Goal: Information Seeking & Learning: Understand process/instructions

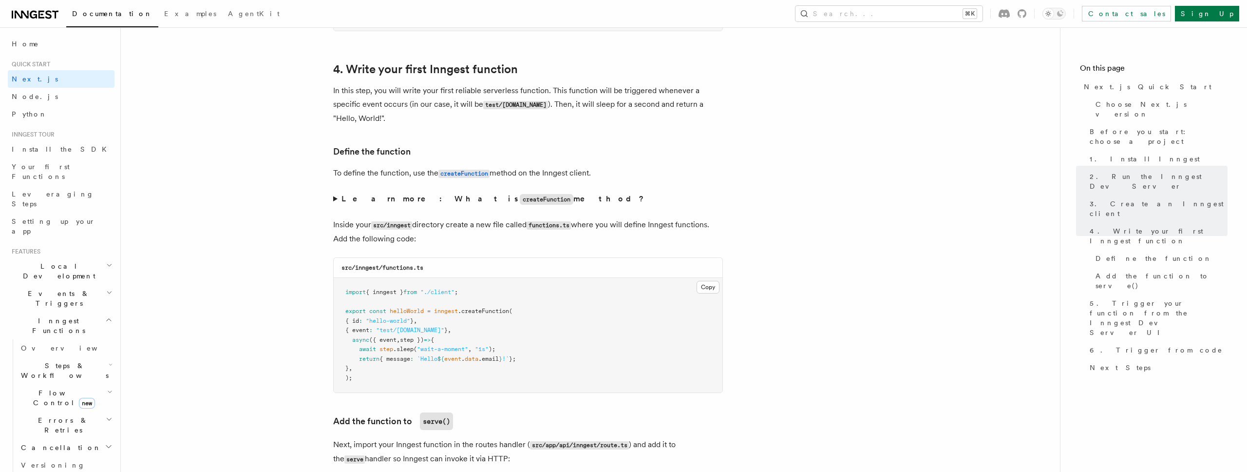
click at [617, 153] on h3 "Define the function" at bounding box center [528, 152] width 390 height 14
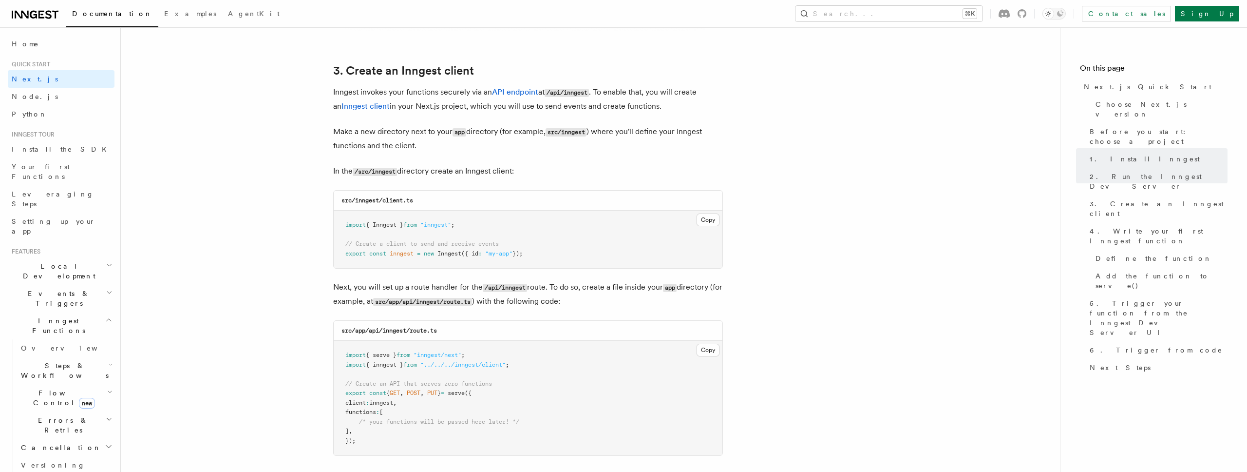
scroll to position [1131, 0]
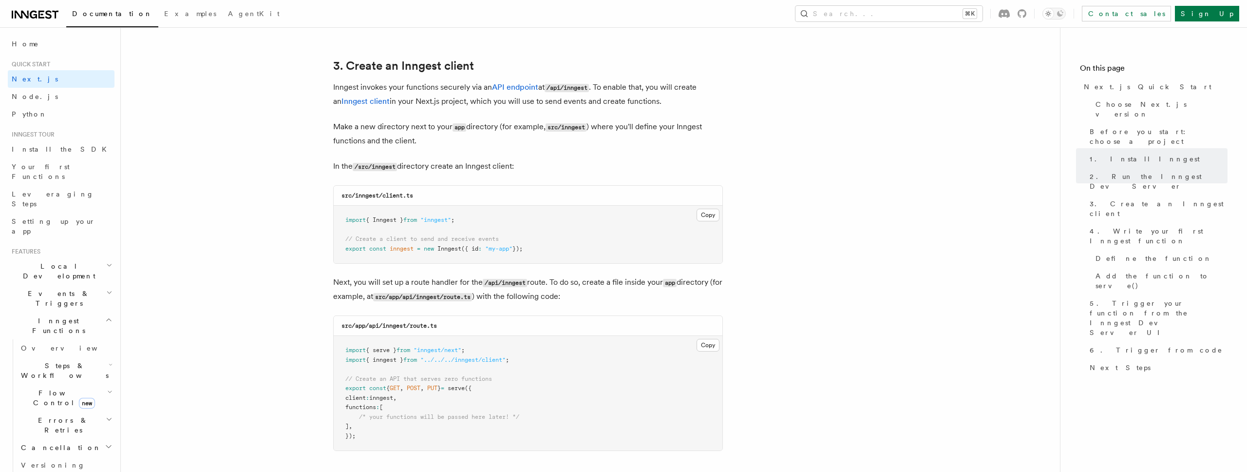
click at [716, 86] on p "Inngest invokes your functions securely via an API endpoint at /api/inngest . T…" at bounding box center [528, 94] width 390 height 28
drag, startPoint x: 485, startPoint y: 283, endPoint x: 524, endPoint y: 283, distance: 39.0
click at [524, 283] on code "/api/inngest" at bounding box center [505, 283] width 44 height 8
click at [489, 130] on p "Make a new directory next to your app directory (for example, src/inngest ) whe…" at bounding box center [528, 134] width 390 height 28
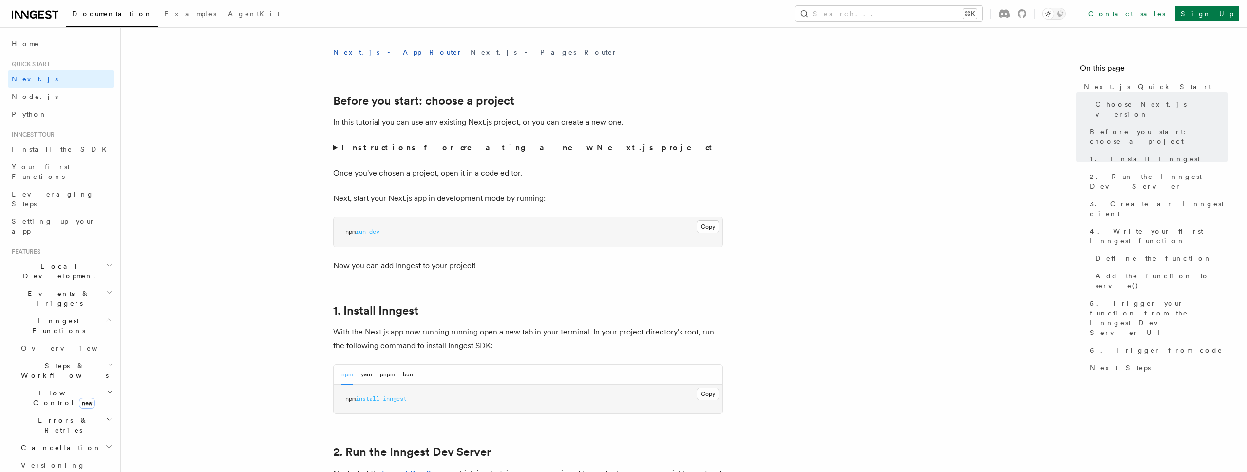
scroll to position [279, 0]
click at [349, 230] on span "npm" at bounding box center [350, 230] width 10 height 7
drag, startPoint x: 349, startPoint y: 230, endPoint x: 397, endPoint y: 230, distance: 47.3
click at [397, 230] on pre "npm run dev" at bounding box center [528, 230] width 389 height 29
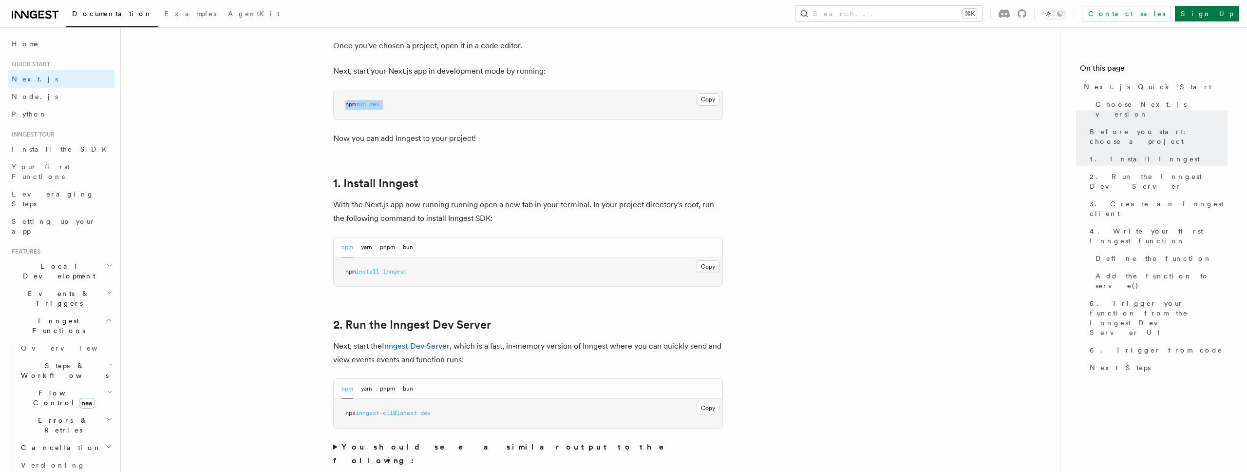
scroll to position [440, 0]
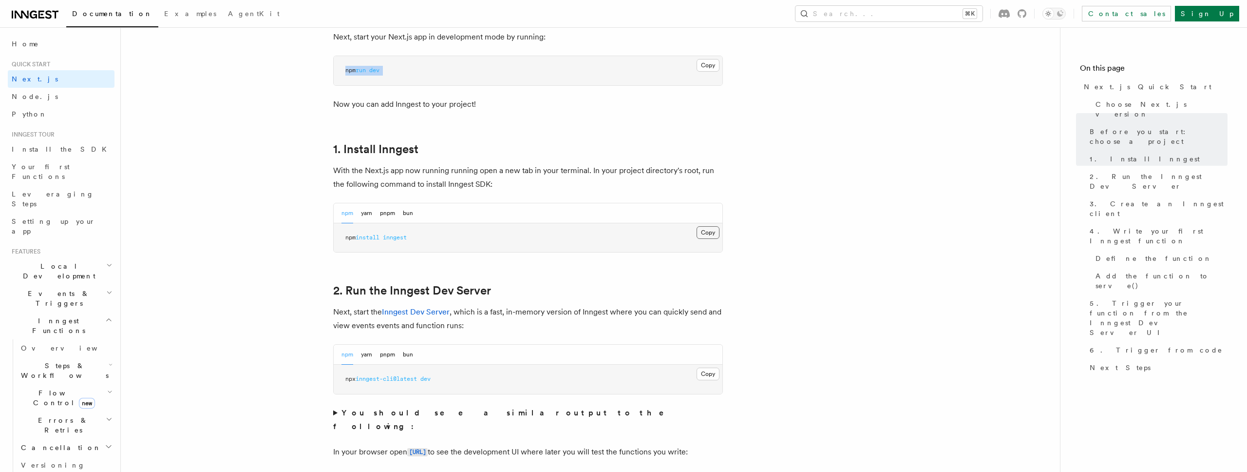
click at [709, 231] on button "Copy Copied" at bounding box center [708, 232] width 23 height 13
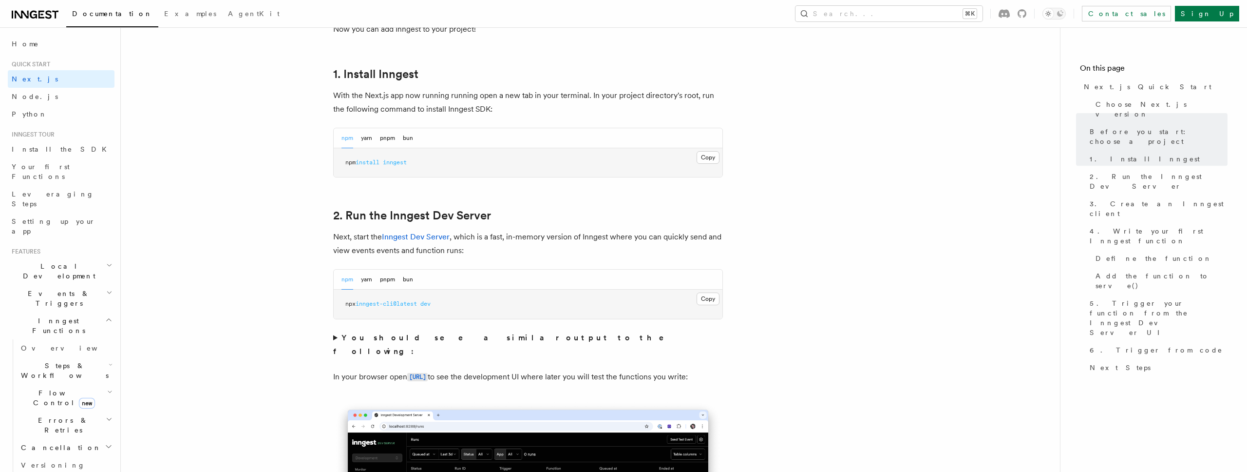
scroll to position [524, 0]
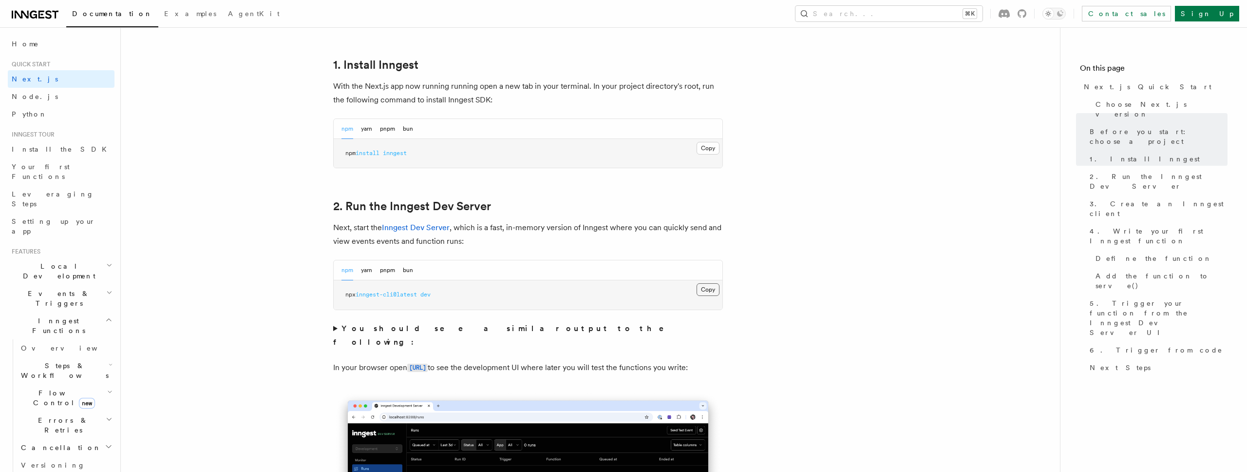
click at [702, 289] on button "Copy Copied" at bounding box center [708, 289] width 23 height 13
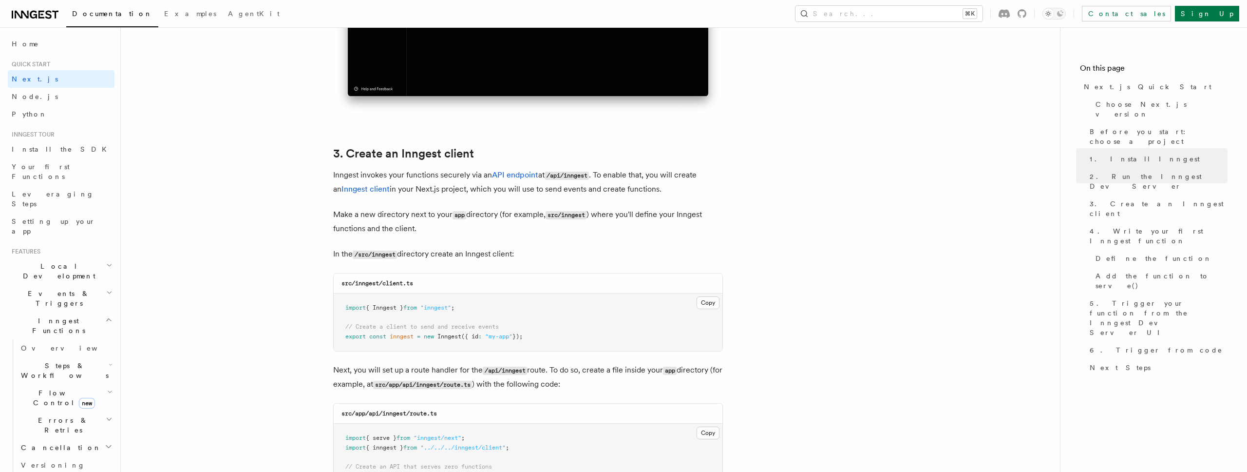
scroll to position [1044, 0]
click at [529, 176] on link "API endpoint" at bounding box center [515, 173] width 46 height 9
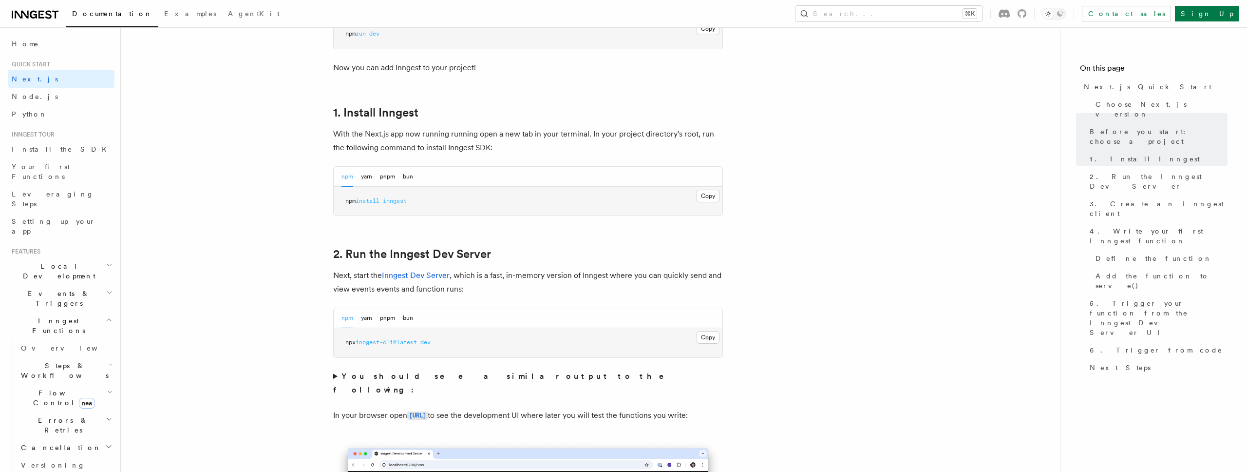
scroll to position [483, 0]
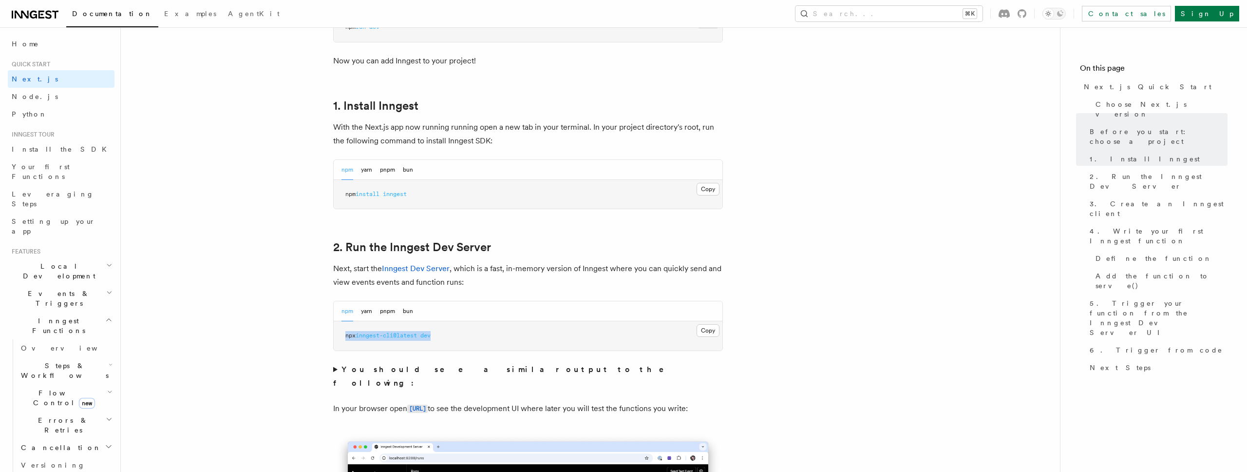
drag, startPoint x: 341, startPoint y: 334, endPoint x: 449, endPoint y: 336, distance: 108.7
click at [450, 337] on pre "npx inngest-cli@latest dev" at bounding box center [528, 335] width 389 height 29
click at [356, 335] on span "npx" at bounding box center [350, 335] width 10 height 7
click at [365, 336] on span "inngest-cli@latest" at bounding box center [386, 335] width 61 height 7
drag, startPoint x: 365, startPoint y: 336, endPoint x: 438, endPoint y: 332, distance: 72.7
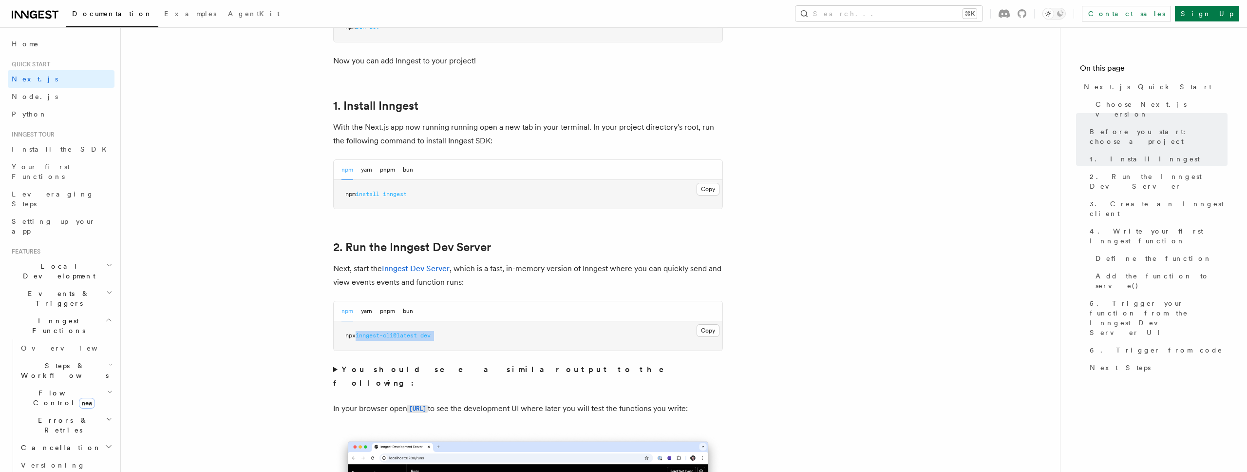
click at [438, 332] on pre "npx inngest-cli@latest dev" at bounding box center [528, 335] width 389 height 29
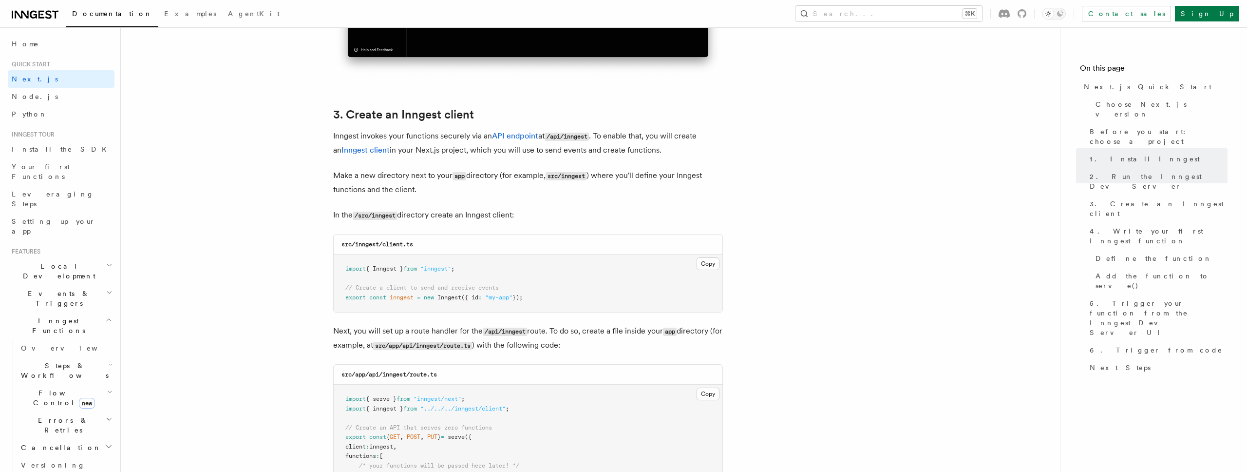
scroll to position [1083, 0]
click at [362, 243] on code "src/inngest/client.ts" at bounding box center [378, 243] width 72 height 7
click at [392, 243] on code "src/inngest/client.ts" at bounding box center [378, 243] width 72 height 7
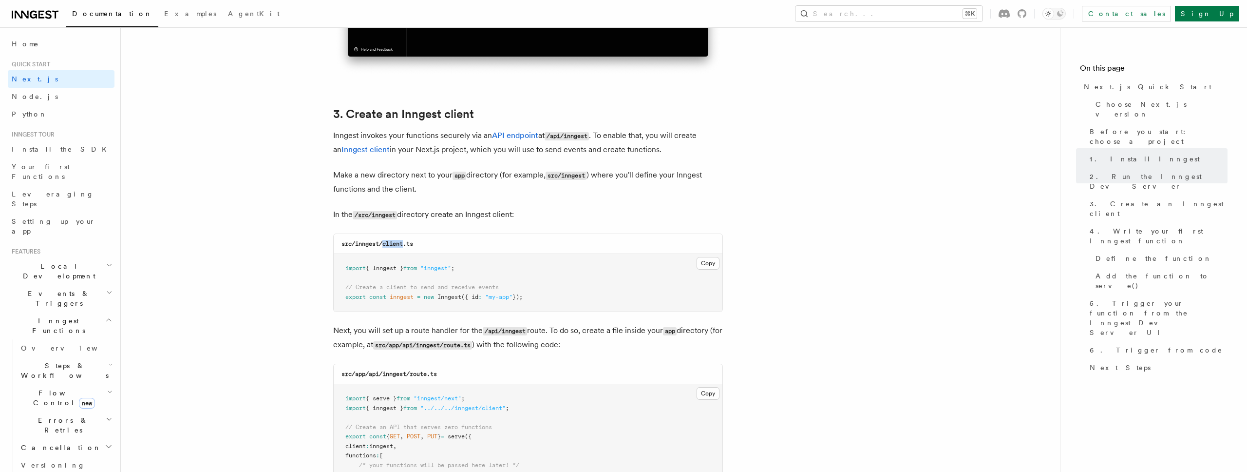
click at [397, 298] on span "inngest" at bounding box center [402, 296] width 24 height 7
click at [530, 285] on pre "import { Inngest } from "inngest" ; // Create a client to send and receive even…" at bounding box center [528, 282] width 389 height 57
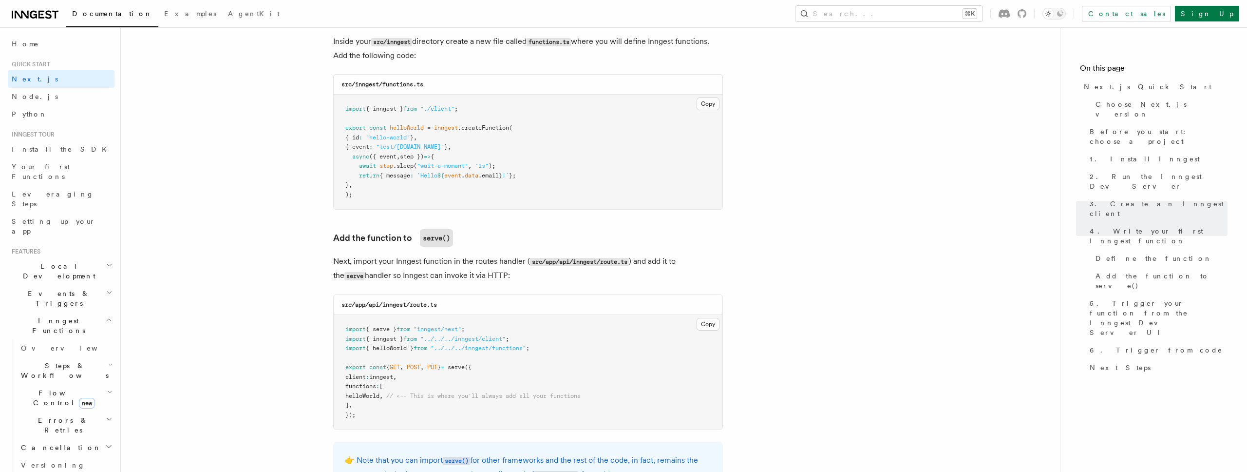
scroll to position [1738, 0]
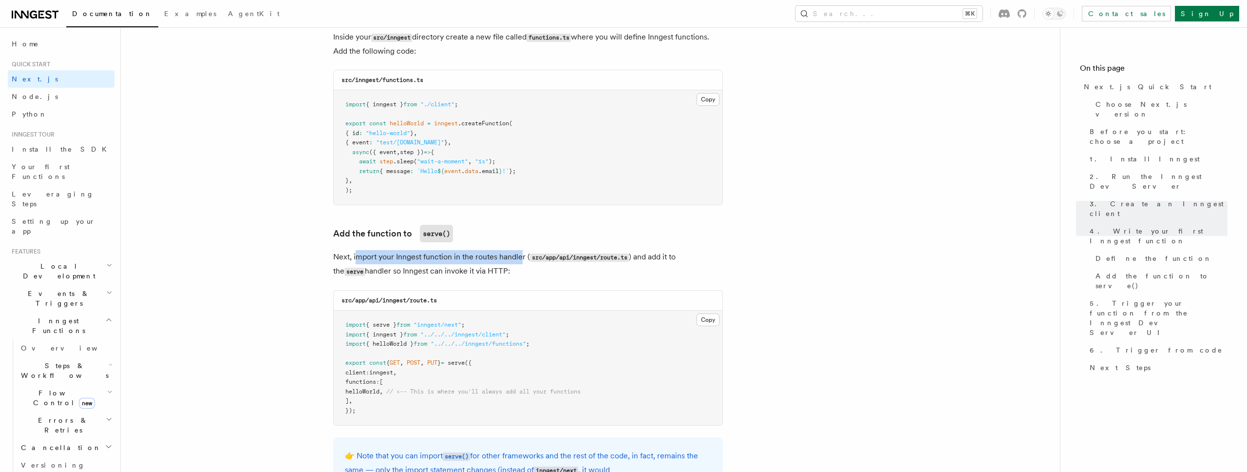
drag, startPoint x: 358, startPoint y: 255, endPoint x: 520, endPoint y: 255, distance: 161.8
click at [520, 255] on p "Next, import your Inngest function in the routes handler ( src/app/api/inngest/…" at bounding box center [528, 264] width 390 height 28
click at [348, 273] on p "Next, import your Inngest function in the routes handler ( src/app/api/inngest/…" at bounding box center [528, 264] width 390 height 28
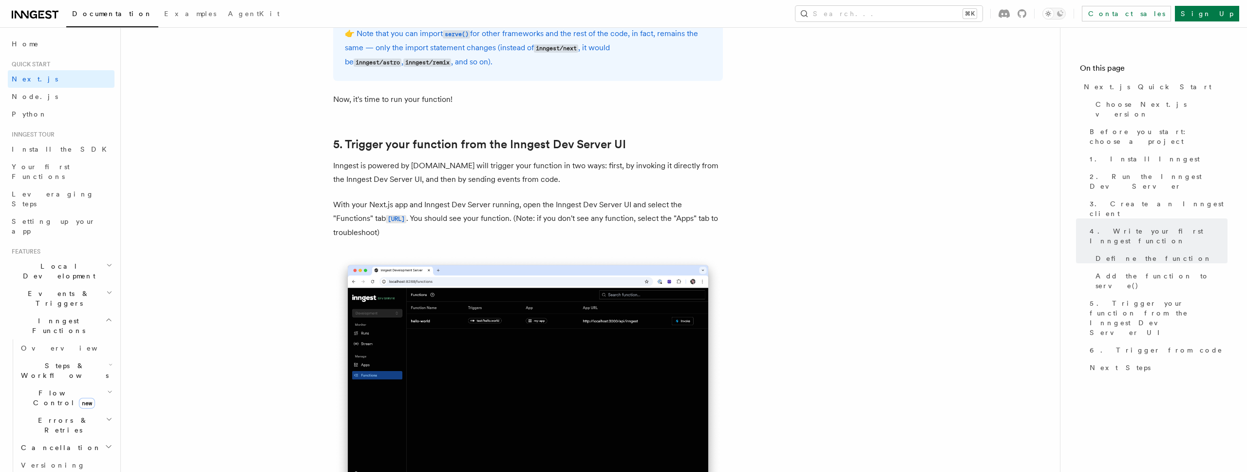
scroll to position [2165, 0]
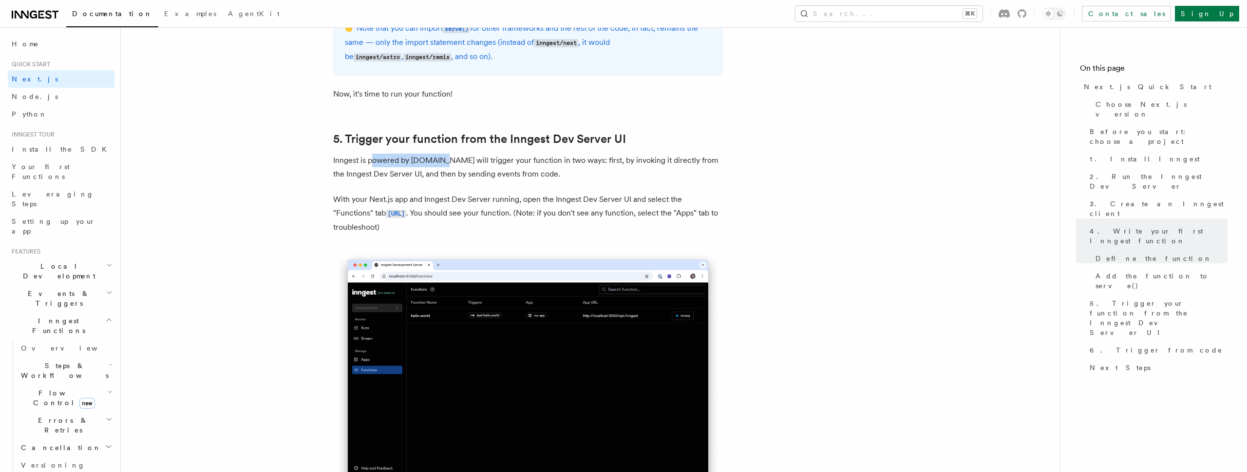
drag, startPoint x: 373, startPoint y: 157, endPoint x: 439, endPoint y: 158, distance: 65.3
click at [439, 158] on p "Inngest is powered by [DOMAIN_NAME] will trigger your function in two ways: fir…" at bounding box center [528, 166] width 390 height 27
click at [448, 160] on p "Inngest is powered by [DOMAIN_NAME] will trigger your function in two ways: fir…" at bounding box center [528, 166] width 390 height 27
drag, startPoint x: 448, startPoint y: 160, endPoint x: 575, endPoint y: 158, distance: 127.2
click at [575, 158] on p "Inngest is powered by [DOMAIN_NAME] will trigger your function in two ways: fir…" at bounding box center [528, 166] width 390 height 27
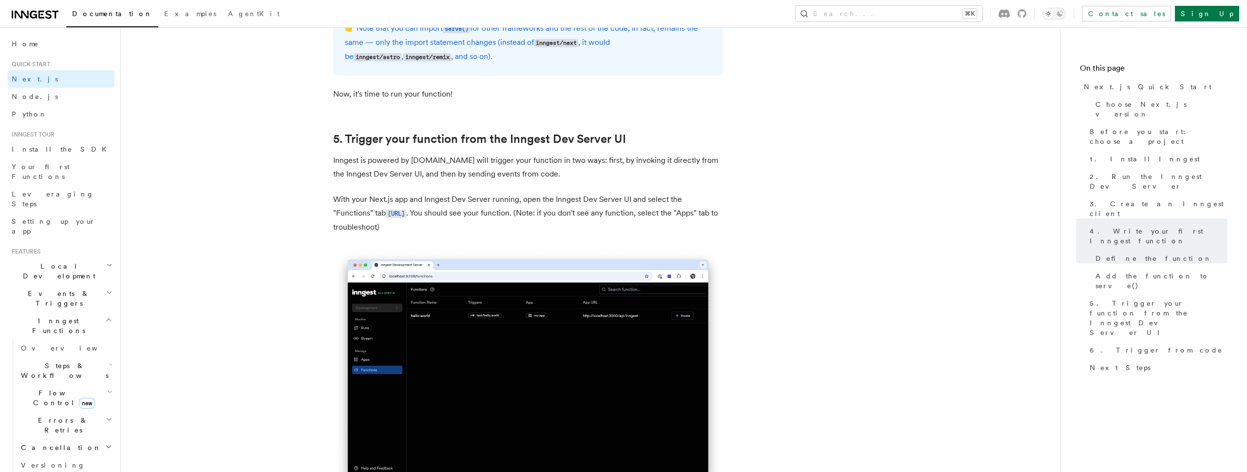
click at [598, 154] on p "Inngest is powered by [DOMAIN_NAME] will trigger your function in two ways: fir…" at bounding box center [528, 166] width 390 height 27
drag, startPoint x: 598, startPoint y: 154, endPoint x: 531, endPoint y: 179, distance: 72.1
click at [531, 179] on p "Inngest is powered by [DOMAIN_NAME] will trigger your function in two ways: fir…" at bounding box center [528, 166] width 390 height 27
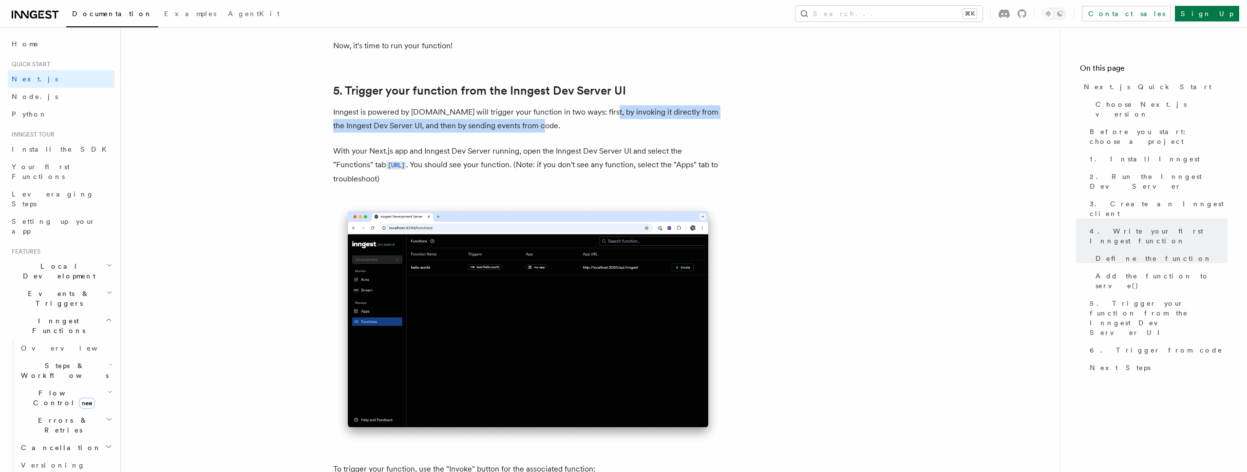
scroll to position [2215, 0]
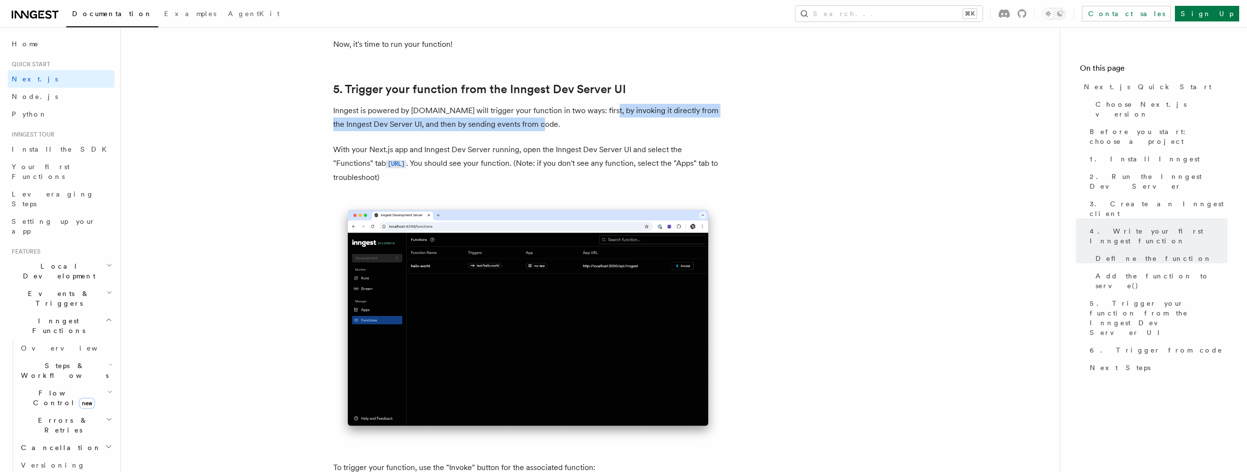
click at [511, 201] on img at bounding box center [528, 322] width 390 height 245
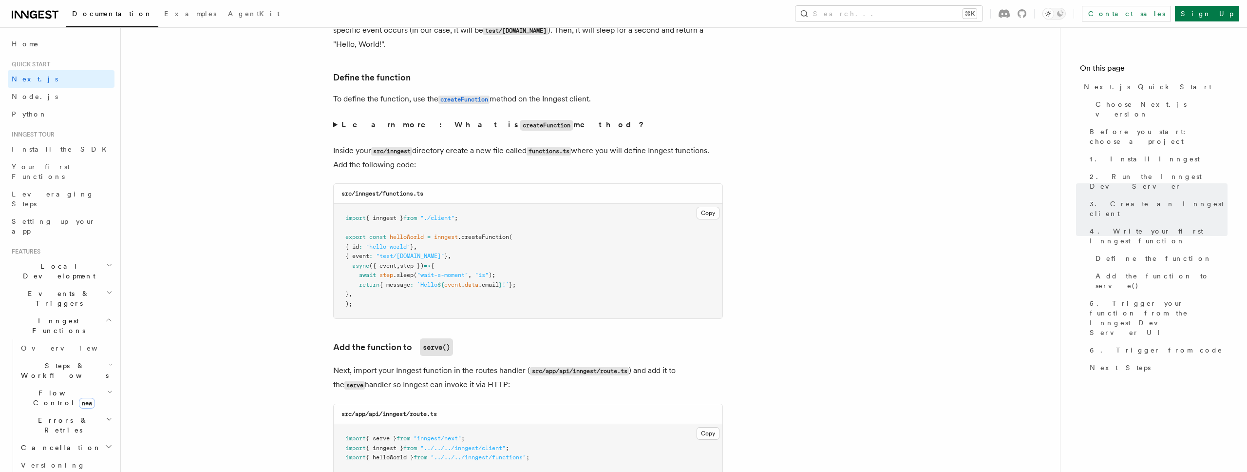
scroll to position [1626, 0]
click at [445, 270] on span ""wait-a-moment"" at bounding box center [442, 273] width 51 height 7
click at [409, 288] on pre "import { inngest } from "./client" ; export const helloWorld = inngest .createF…" at bounding box center [528, 260] width 389 height 115
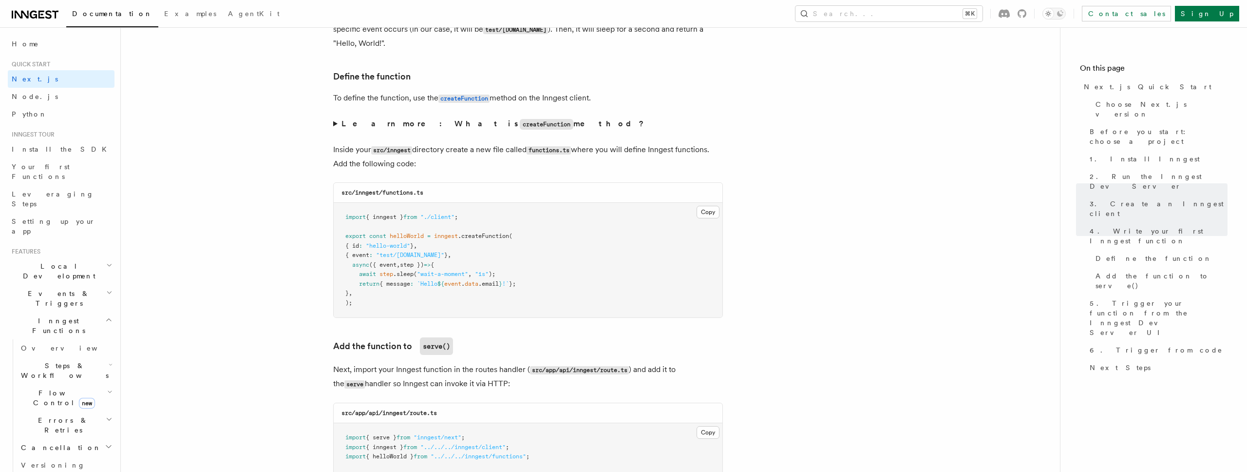
click at [409, 288] on pre "import { inngest } from "./client" ; export const helloWorld = inngest .createF…" at bounding box center [528, 260] width 389 height 115
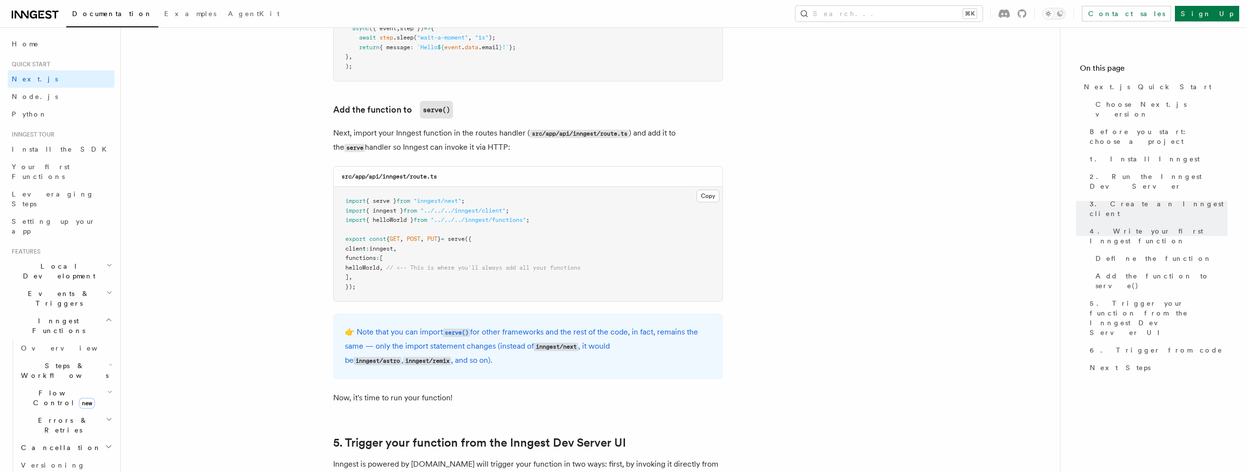
scroll to position [1902, 0]
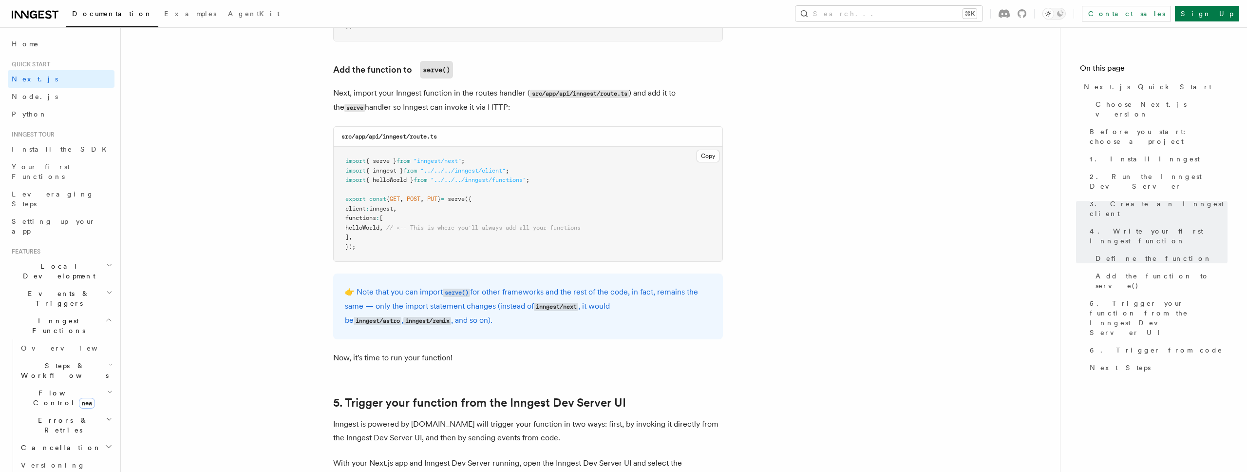
click at [379, 237] on pre "import { serve } from "inngest/next" ; import { inngest } from "../../../innges…" at bounding box center [528, 204] width 389 height 115
click at [376, 230] on span "helloWorld" at bounding box center [362, 227] width 34 height 7
click at [414, 240] on pre "import { serve } from "inngest/next" ; import { inngest } from "../../../innges…" at bounding box center [528, 204] width 389 height 115
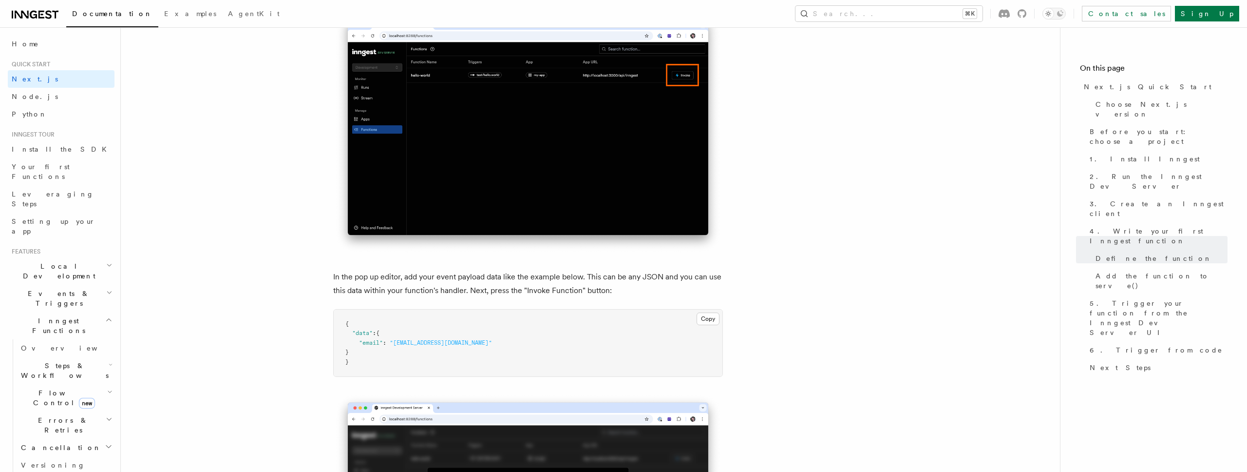
scroll to position [2694, 0]
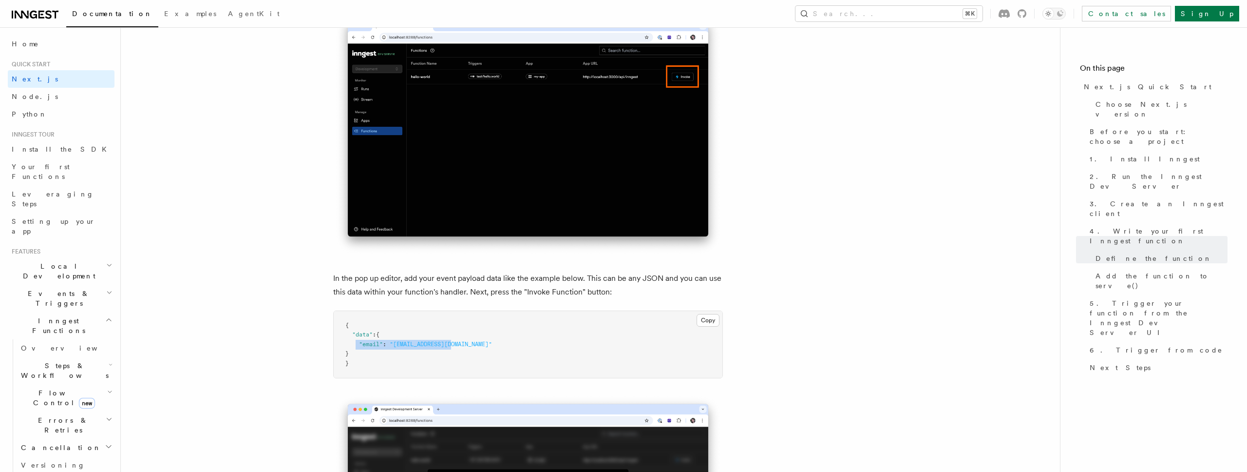
drag, startPoint x: 355, startPoint y: 345, endPoint x: 461, endPoint y: 347, distance: 106.7
click at [461, 347] on pre "{ "data" : { "email" : "[EMAIL_ADDRESS][DOMAIN_NAME]" } }" at bounding box center [528, 344] width 389 height 67
copy span ""email" : "[EMAIL_ADDRESS][DOMAIN_NAME]""
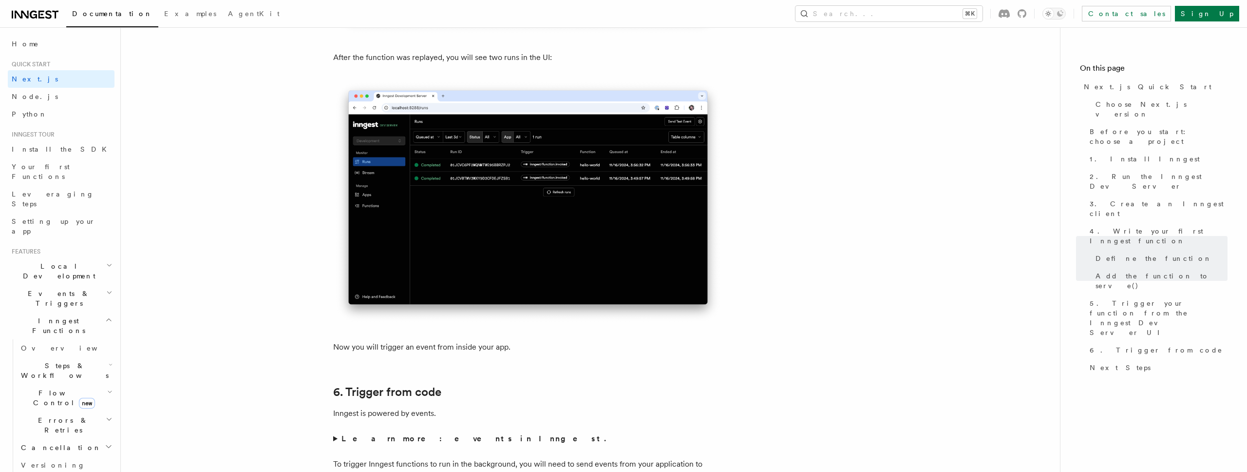
scroll to position [4587, 0]
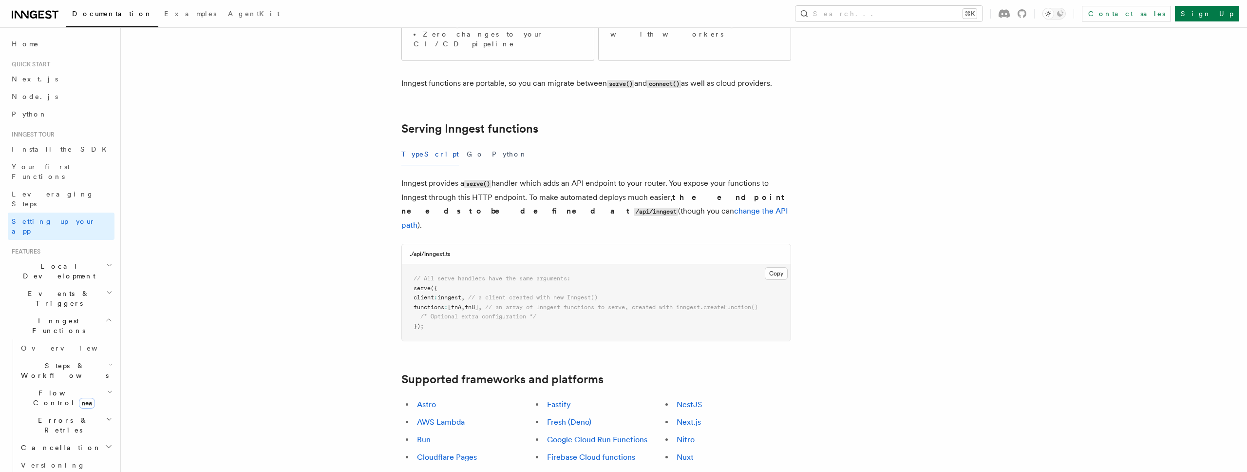
scroll to position [274, 0]
click at [458, 291] on span "inngest" at bounding box center [450, 294] width 24 height 7
click at [454, 291] on span "inngest" at bounding box center [450, 294] width 24 height 7
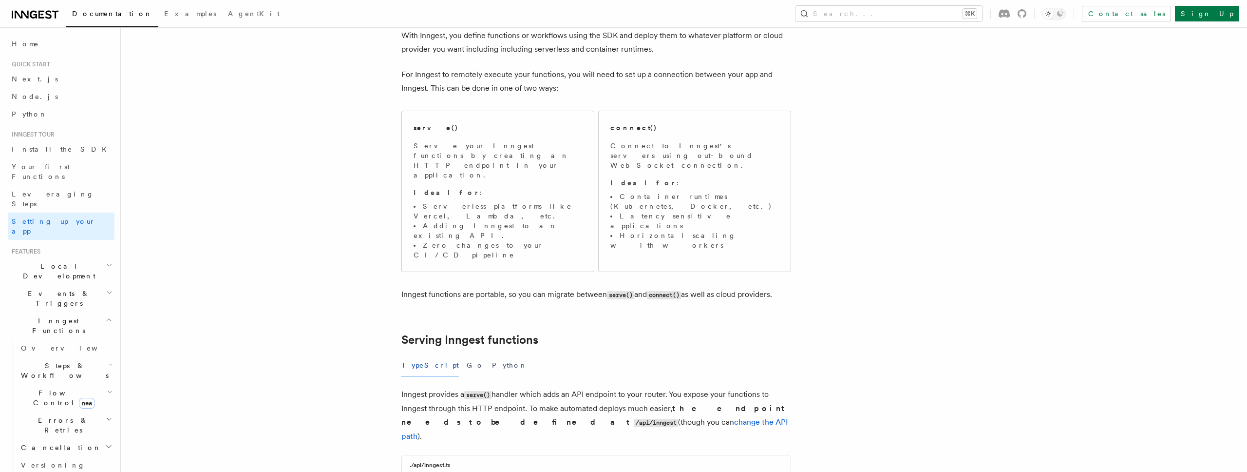
scroll to position [0, 0]
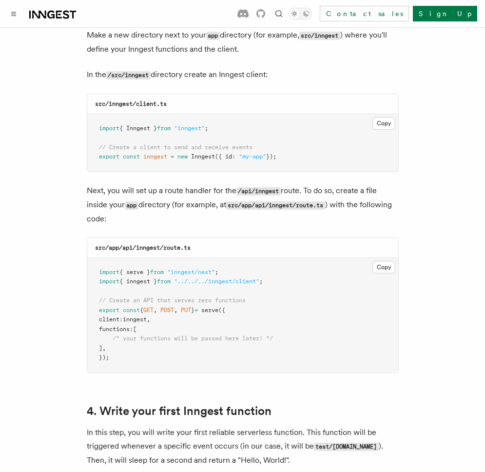
scroll to position [1237, 0]
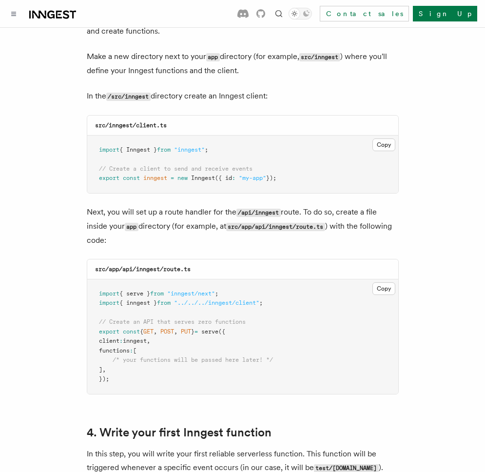
scroll to position [1216, 0]
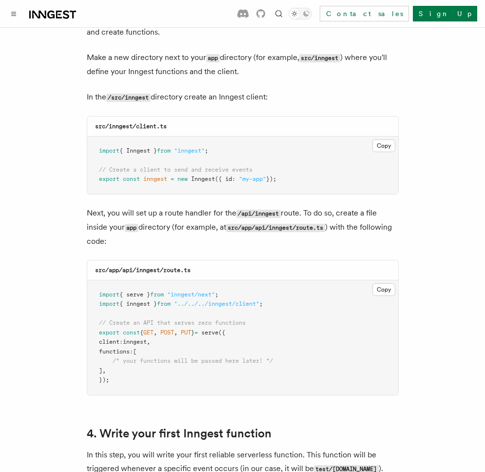
click at [140, 123] on code "src/inngest/client.ts" at bounding box center [131, 126] width 72 height 7
copy code "client"
click at [379, 139] on button "Copy Copied" at bounding box center [383, 145] width 23 height 13
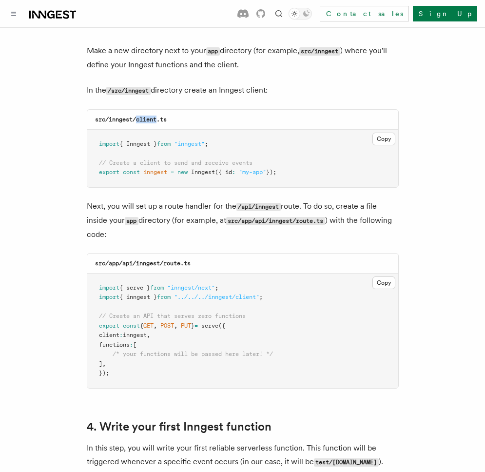
scroll to position [1223, 0]
click at [384, 276] on button "Copy Copied" at bounding box center [383, 282] width 23 height 13
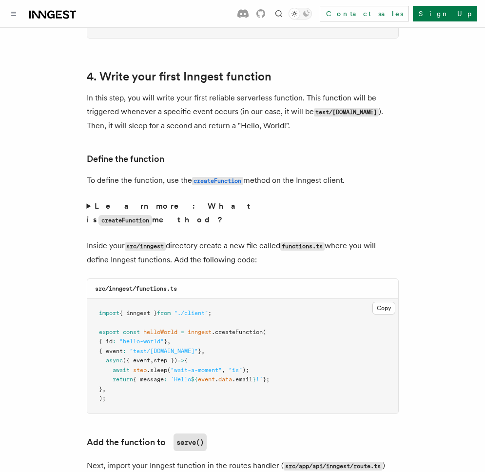
scroll to position [1573, 0]
click at [384, 301] on button "Copy Copied" at bounding box center [383, 307] width 23 height 13
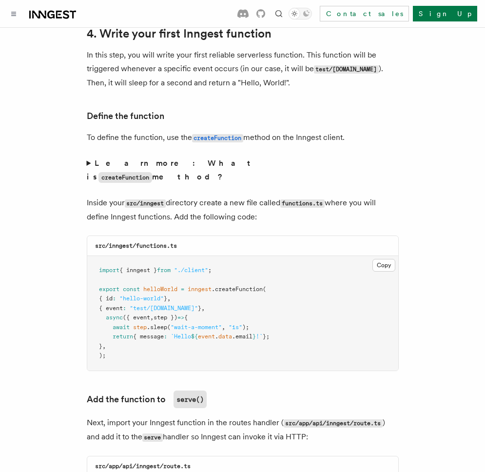
scroll to position [1616, 0]
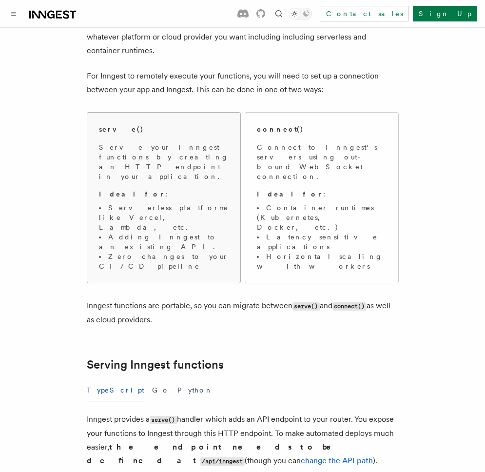
click at [147, 157] on p "Serve your Inngest functions by creating an HTTP endpoint in your application." at bounding box center [164, 161] width 130 height 39
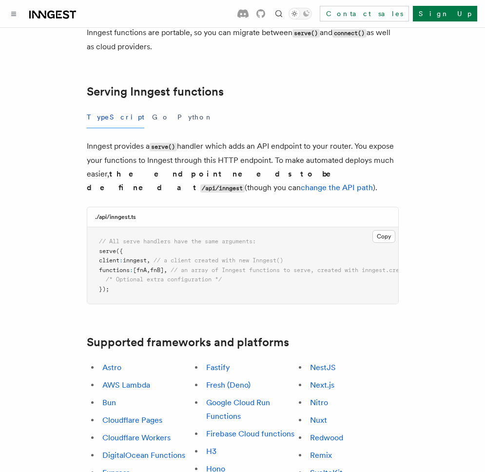
scroll to position [344, 0]
